Goal: Find contact information: Find contact information

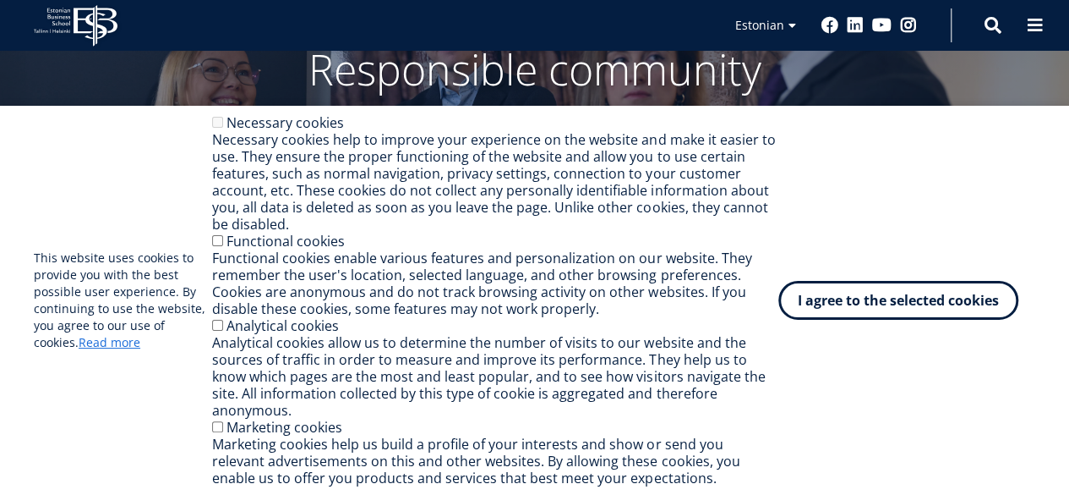
scroll to position [84, 0]
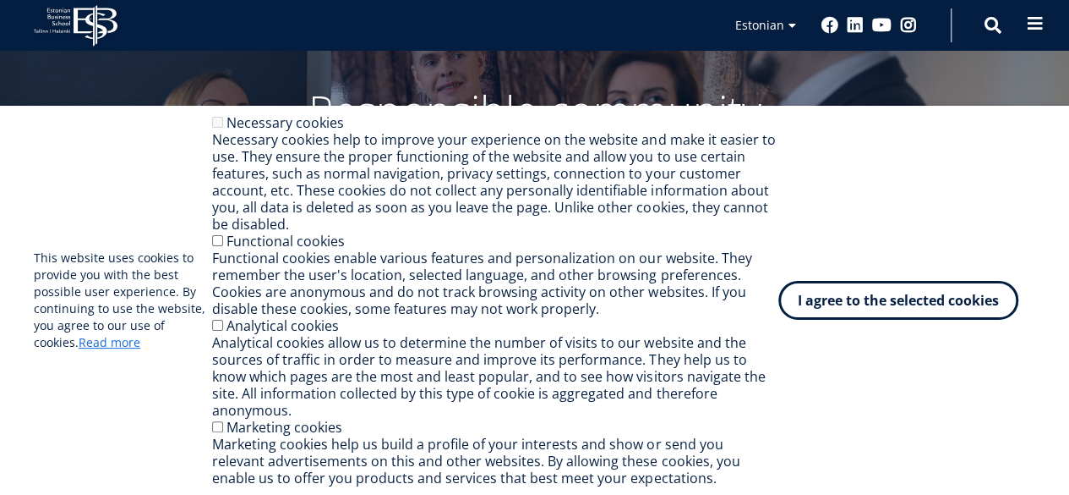
click at [1042, 17] on span at bounding box center [1035, 23] width 17 height 17
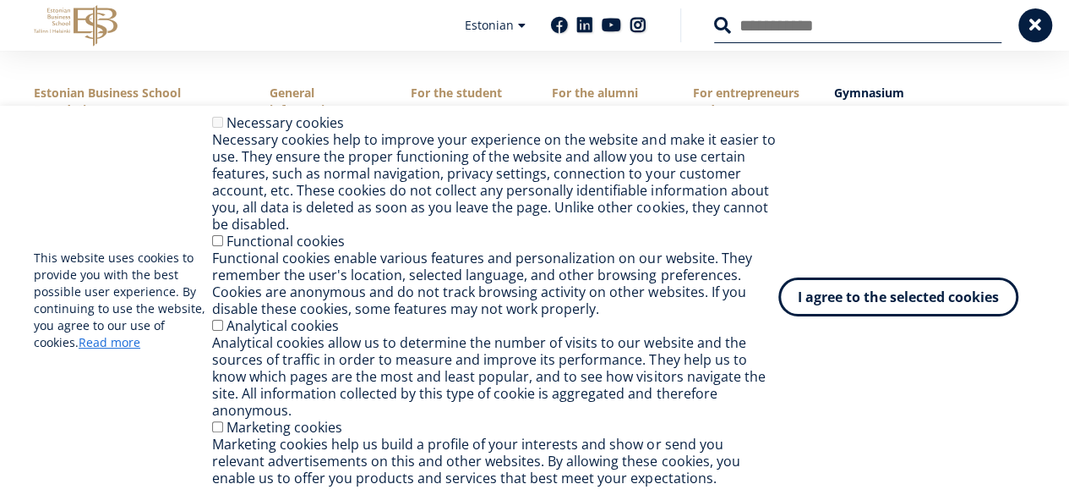
click at [870, 316] on button "I agree to the selected cookies" at bounding box center [899, 296] width 240 height 39
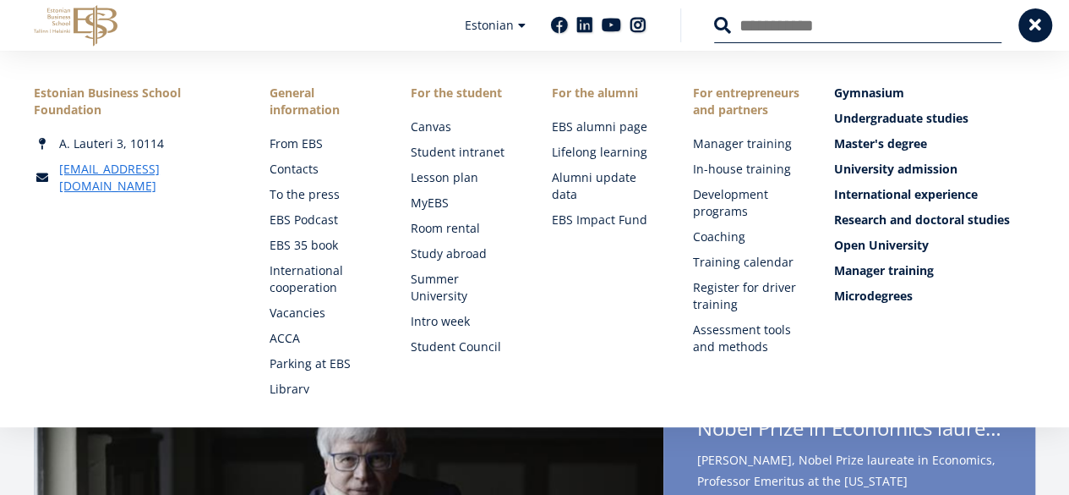
click at [1067, 73] on div "Estonian Business School Foundation [PERSON_NAME] 3, 10114 [EMAIL_ADDRESS][DOMA…" at bounding box center [534, 239] width 1069 height 376
click at [1038, 29] on span at bounding box center [1035, 23] width 17 height 17
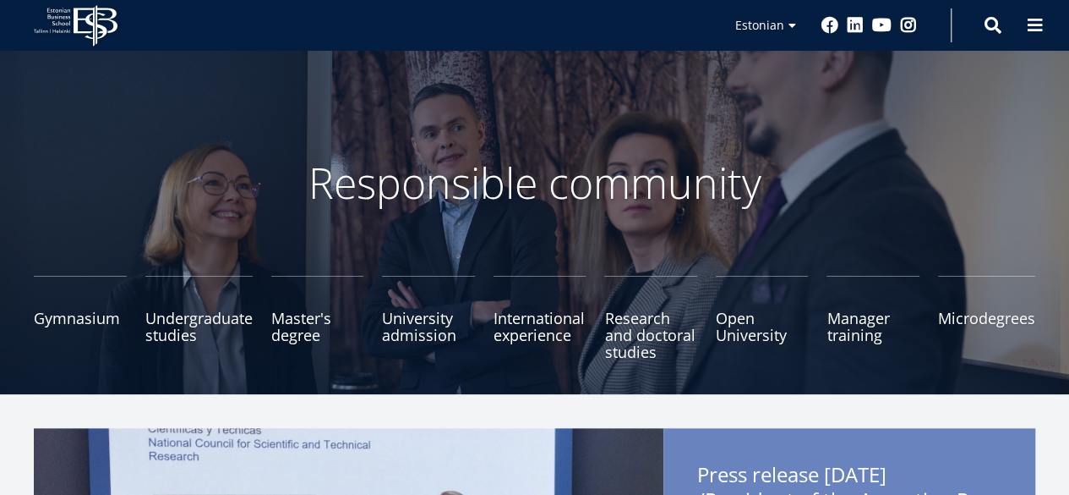
scroll to position [0, 0]
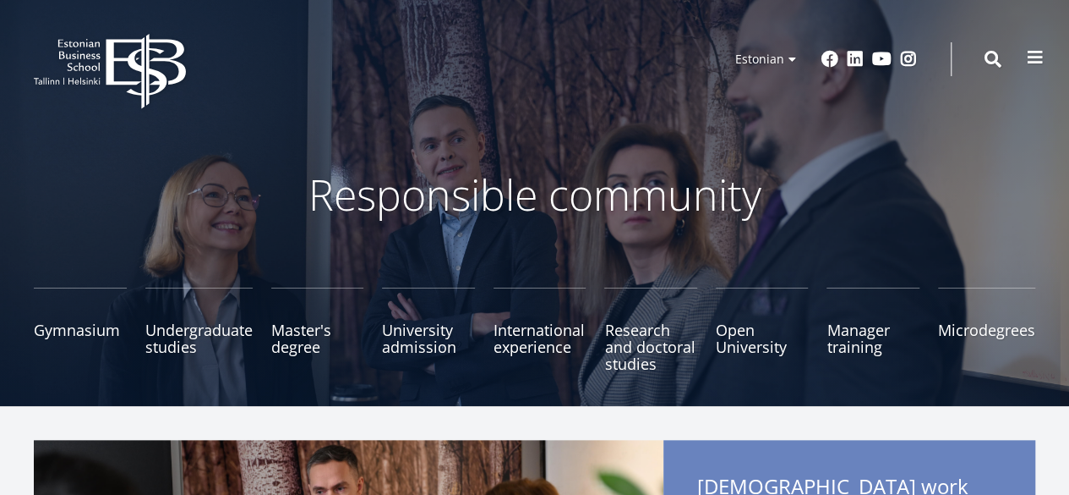
click at [1040, 62] on span at bounding box center [1035, 57] width 17 height 17
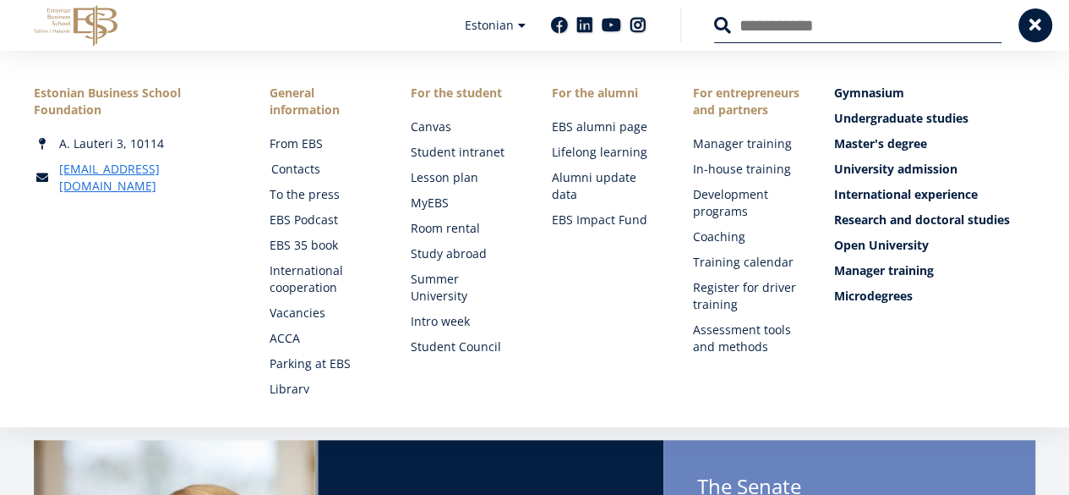
click at [299, 168] on font "Contacts" at bounding box center [295, 169] width 49 height 16
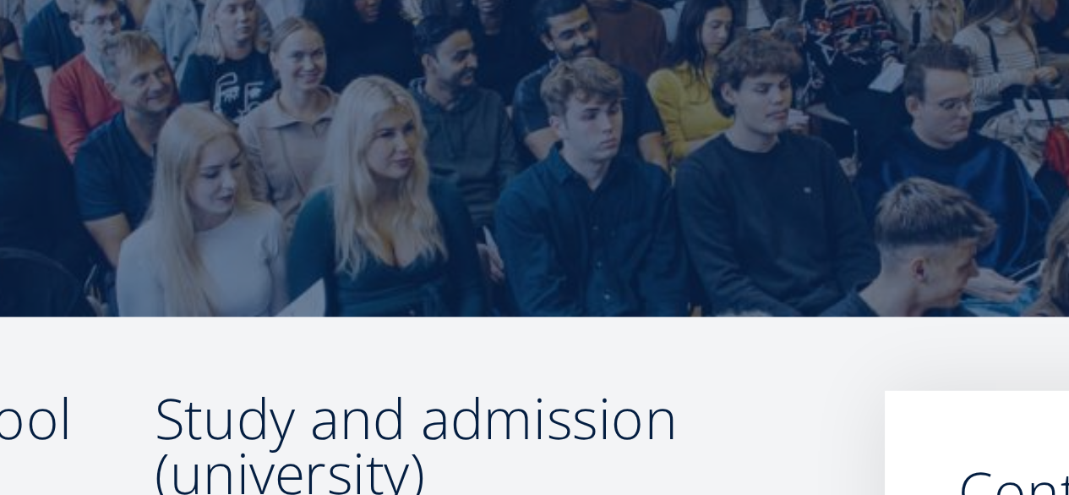
click at [568, 313] on font "Study and admission (university)" at bounding box center [483, 329] width 239 height 60
